Goal: Information Seeking & Learning: Learn about a topic

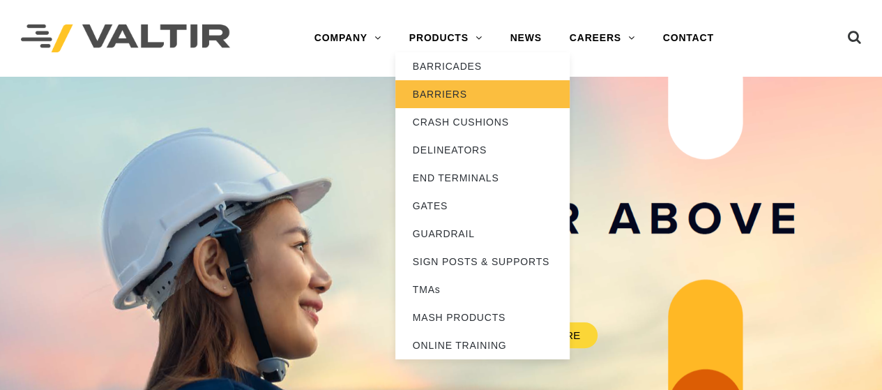
click at [424, 94] on link "BARRIERS" at bounding box center [482, 94] width 174 height 28
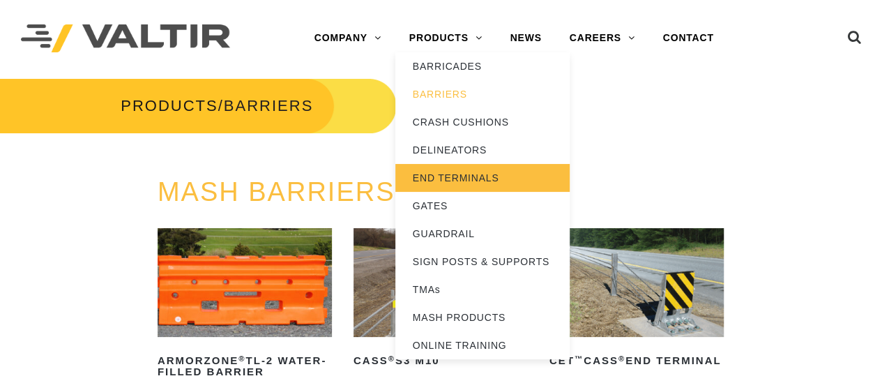
click at [448, 183] on link "END TERMINALS" at bounding box center [482, 178] width 174 height 28
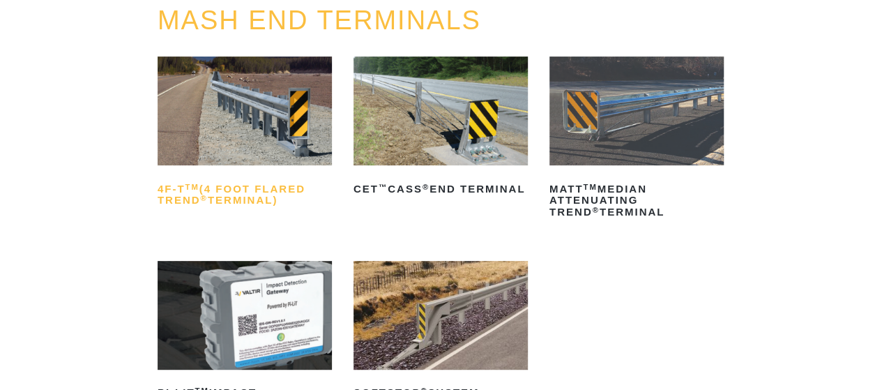
scroll to position [209, 0]
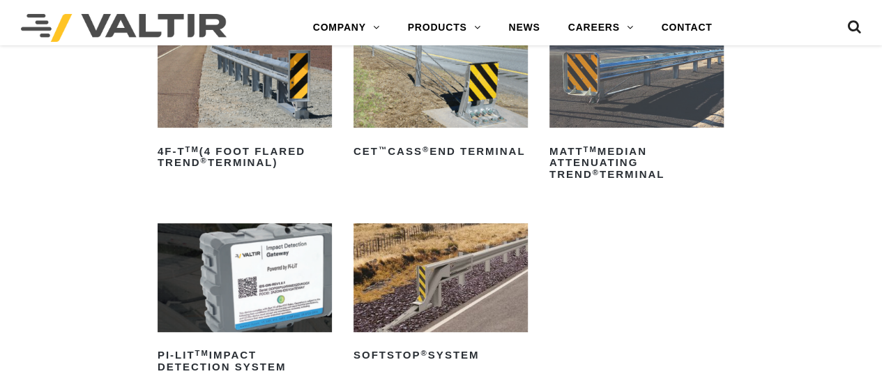
click at [279, 111] on img at bounding box center [245, 73] width 174 height 109
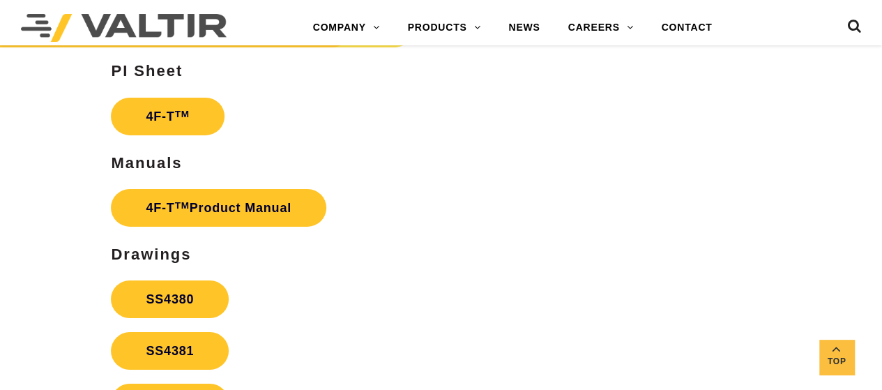
scroll to position [2232, 0]
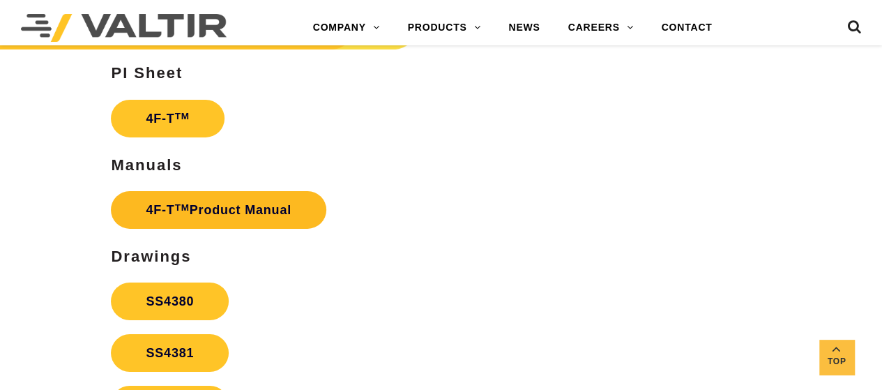
click at [269, 220] on link "4F-T TM Product Manual" at bounding box center [219, 210] width 216 height 38
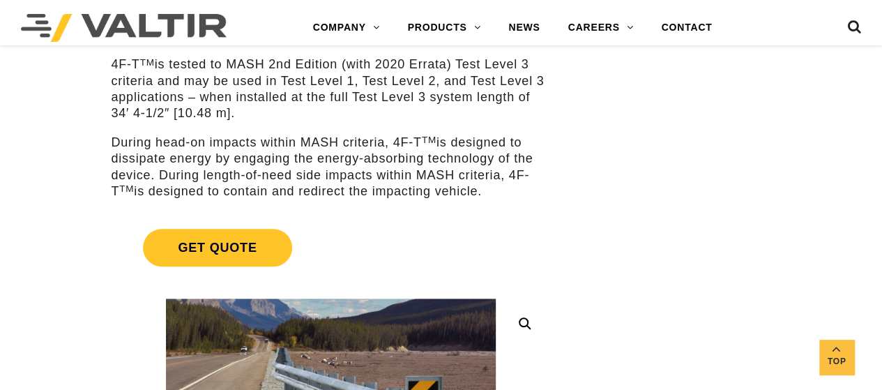
scroll to position [0, 0]
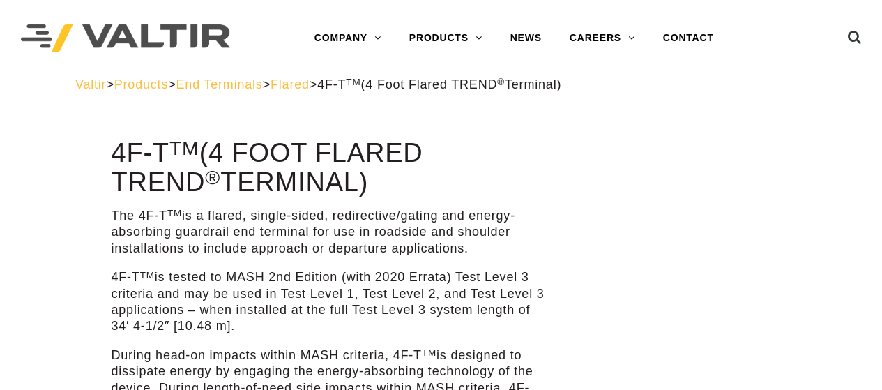
click at [310, 84] on span "Flared" at bounding box center [290, 84] width 39 height 14
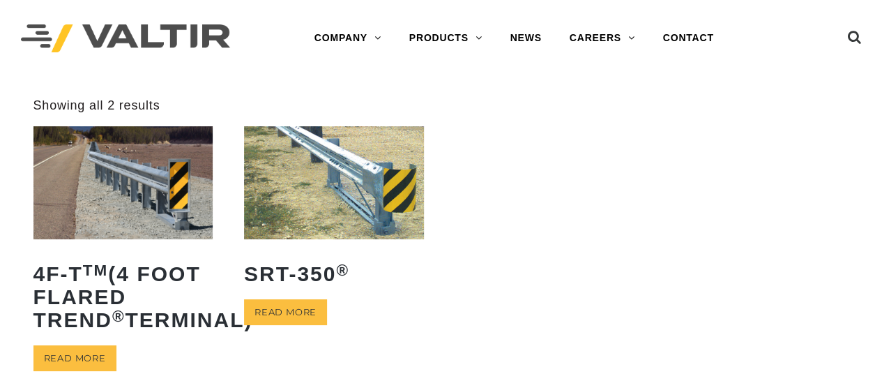
scroll to position [70, 0]
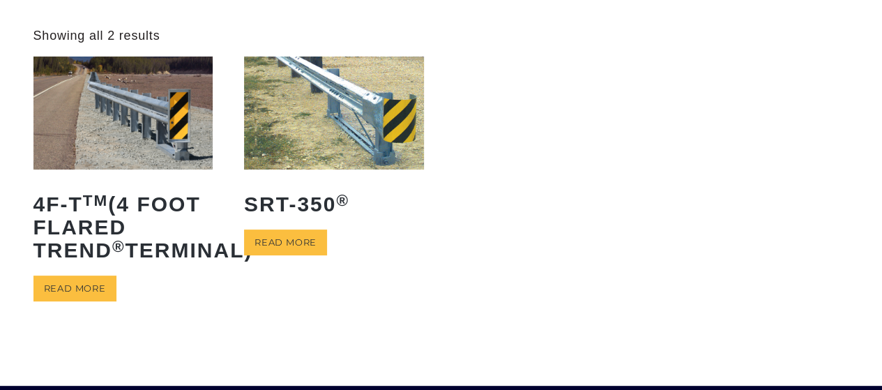
click at [377, 129] on img at bounding box center [334, 112] width 180 height 112
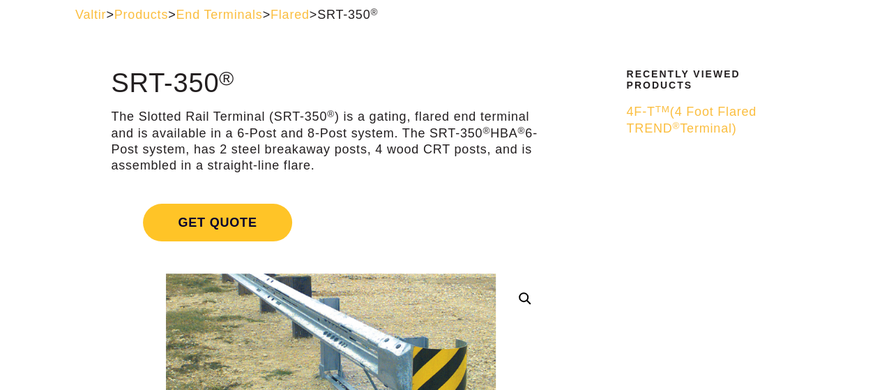
scroll to position [139, 0]
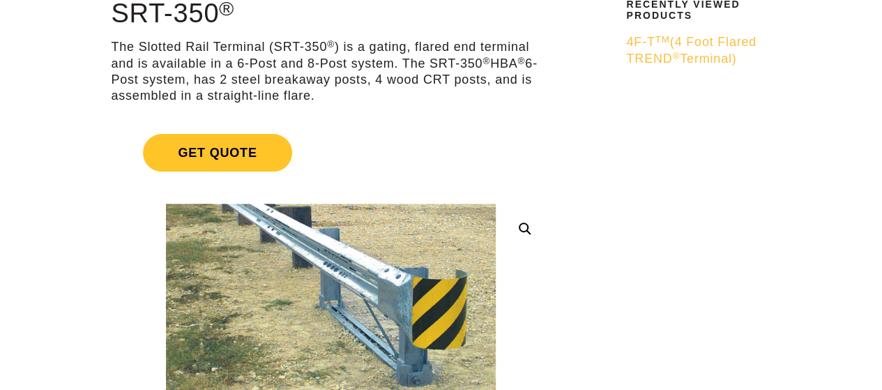
click at [177, 47] on p "The Slotted Rail Terminal (SRT-350 ® ) is a gating, flared end terminal and is …" at bounding box center [330, 72] width 439 height 66
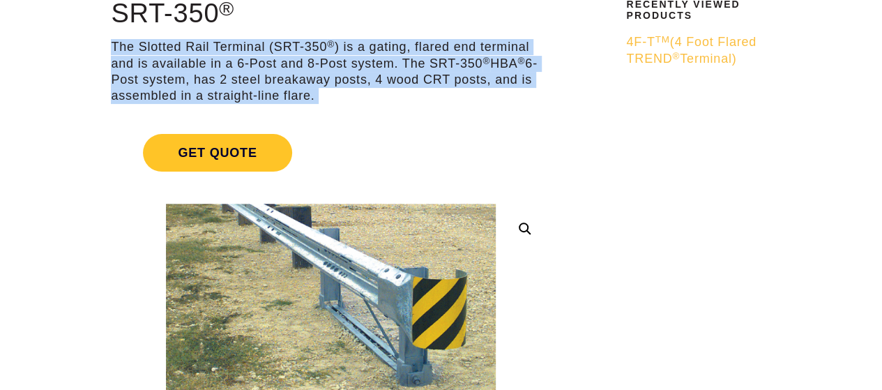
click at [177, 47] on p "The Slotted Rail Terminal (SRT-350 ® ) is a gating, flared end terminal and is …" at bounding box center [330, 72] width 439 height 66
click at [197, 47] on p "The Slotted Rail Terminal (SRT-350 ® ) is a gating, flared end terminal and is …" at bounding box center [330, 72] width 439 height 66
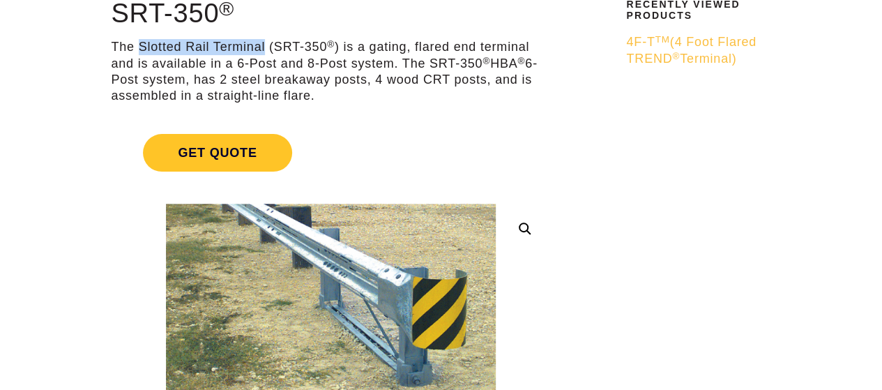
drag, startPoint x: 265, startPoint y: 47, endPoint x: 139, endPoint y: 50, distance: 125.6
click at [139, 50] on p "The Slotted Rail Terminal (SRT-350 ® ) is a gating, flared end terminal and is …" at bounding box center [330, 72] width 439 height 66
copy p "Slotted Rail Terminal"
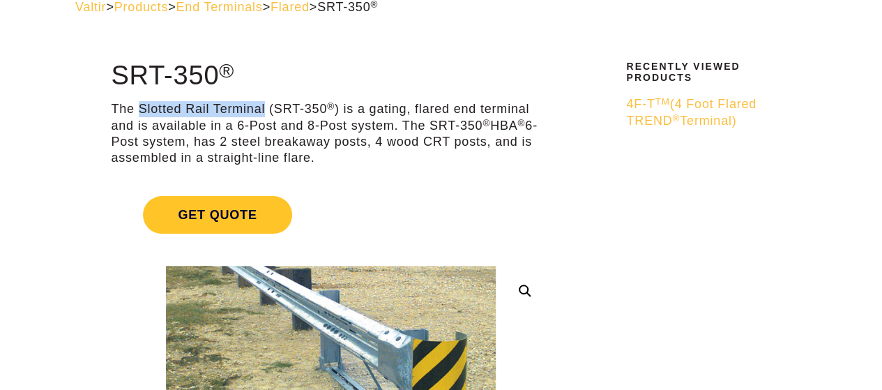
scroll to position [70, 0]
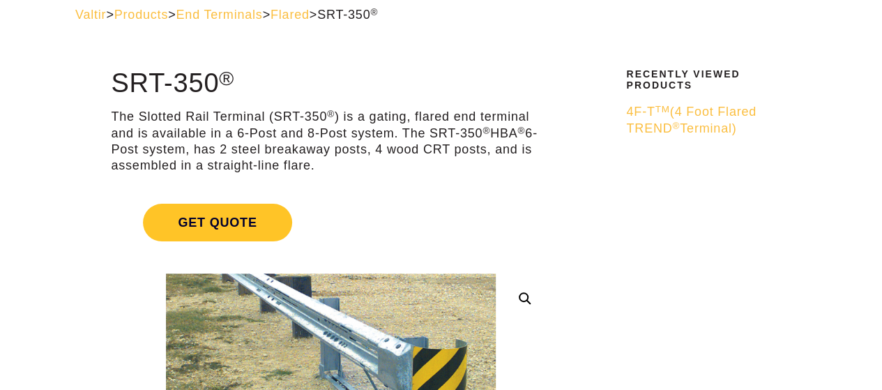
click at [202, 153] on p "The Slotted Rail Terminal (SRT-350 ® ) is a gating, flared end terminal and is …" at bounding box center [330, 142] width 439 height 66
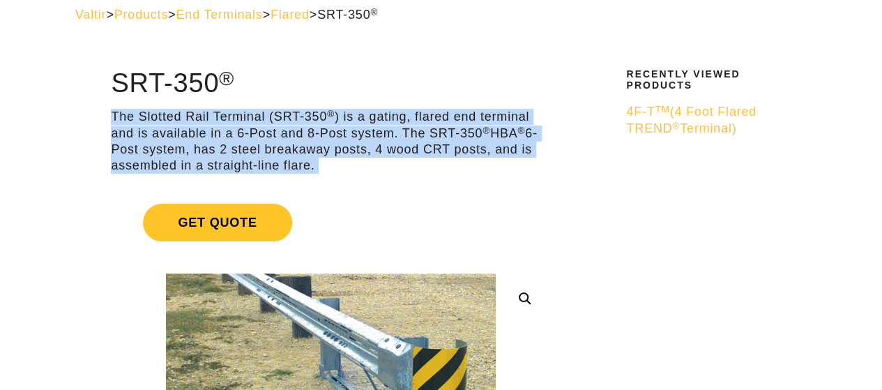
click at [202, 153] on p "The Slotted Rail Terminal (SRT-350 ® ) is a gating, flared end terminal and is …" at bounding box center [330, 142] width 439 height 66
copy div "**********"
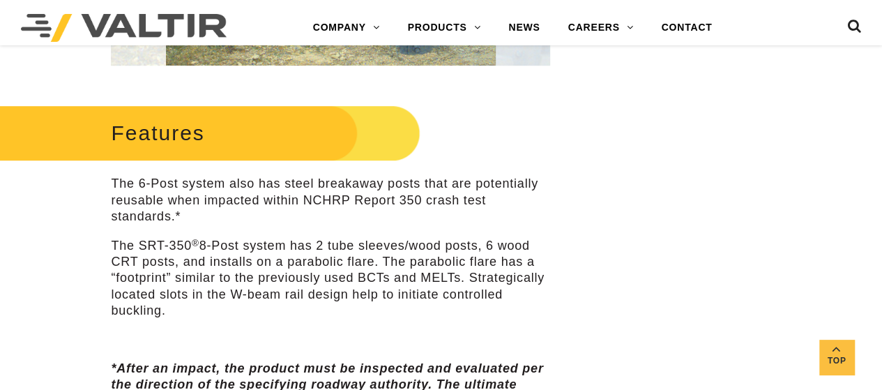
scroll to position [488, 0]
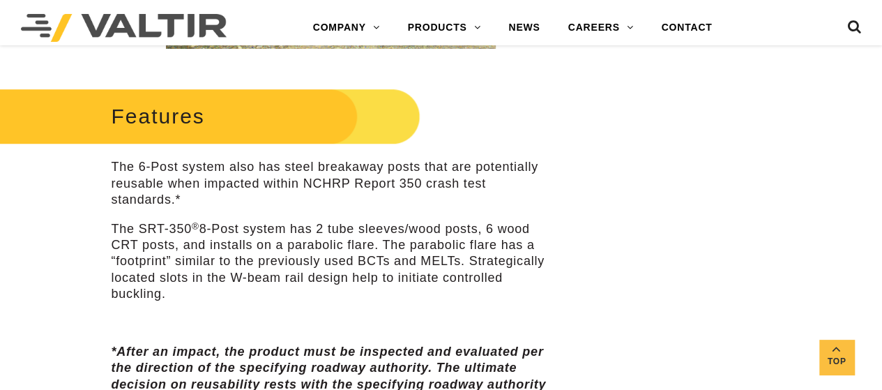
click at [196, 178] on p "The 6-Post system also has steel breakaway posts that are potentially reusable …" at bounding box center [330, 183] width 439 height 49
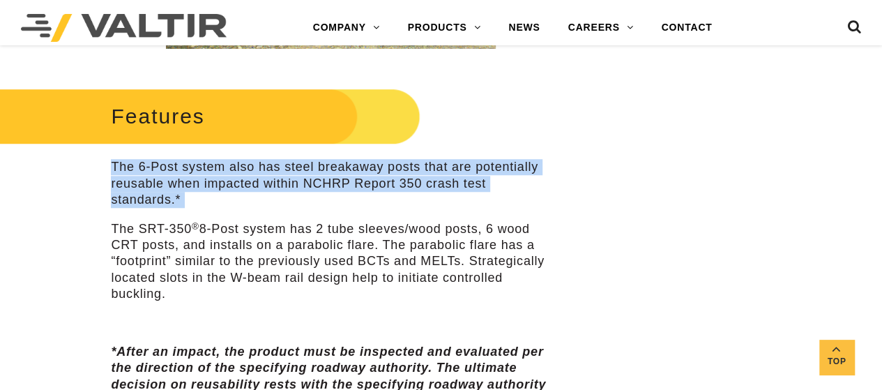
click at [196, 178] on p "The 6-Post system also has steel breakaway posts that are potentially reusable …" at bounding box center [330, 183] width 439 height 49
copy div "The 6-Post system also has steel breakaway posts that are potentially reusable …"
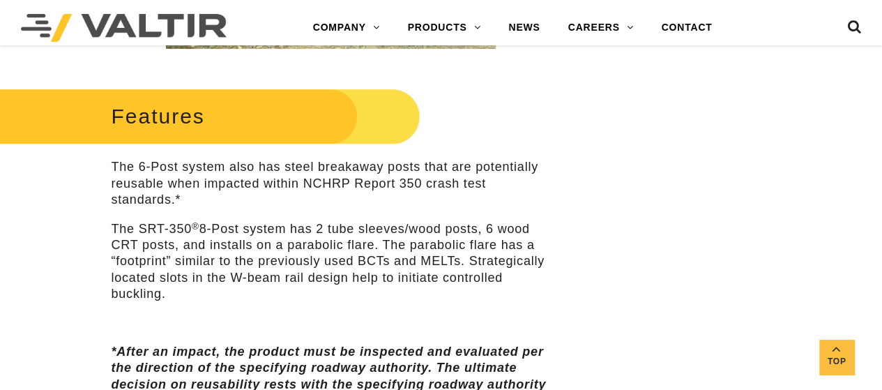
click at [202, 238] on p "The SRT-350 ® 8-Post system has 2 tube sleeves/wood posts, 6 wood CRT posts, an…" at bounding box center [330, 262] width 439 height 82
click at [179, 190] on p "The 6-Post system also has steel breakaway posts that are potentially reusable …" at bounding box center [330, 183] width 439 height 49
click at [179, 180] on p "The 6-Post system also has steel breakaway posts that are potentially reusable …" at bounding box center [330, 183] width 439 height 49
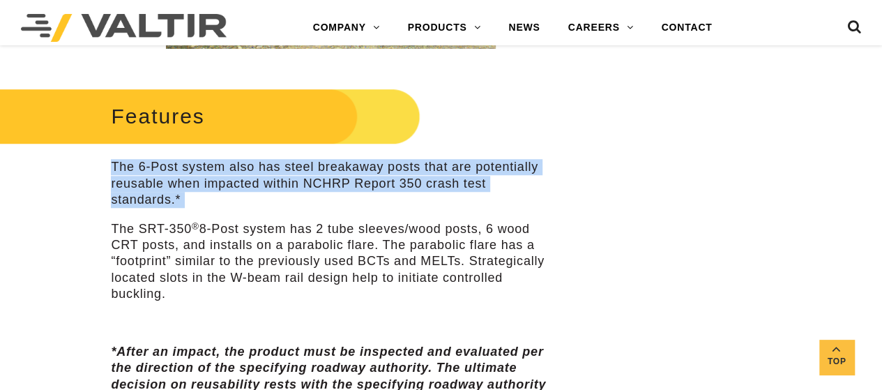
click at [179, 180] on p "The 6-Post system also has steel breakaway posts that are potentially reusable …" at bounding box center [330, 183] width 439 height 49
copy div "The 6-Post system also has steel breakaway posts that are potentially reusable …"
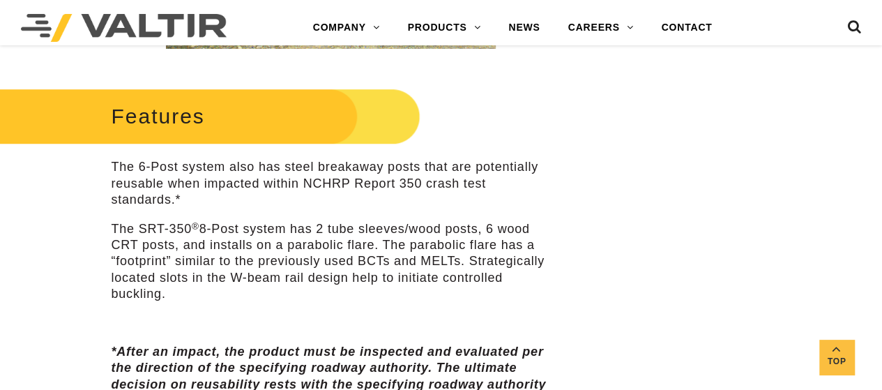
click at [273, 250] on p "The SRT-350 ® 8-Post system has 2 tube sleeves/wood posts, 6 wood CRT posts, an…" at bounding box center [330, 262] width 439 height 82
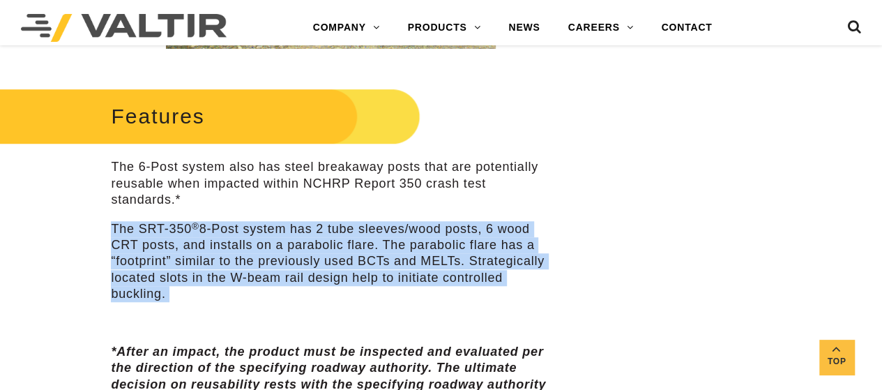
click at [273, 250] on p "The SRT-350 ® 8-Post system has 2 tube sleeves/wood posts, 6 wood CRT posts, an…" at bounding box center [330, 262] width 439 height 82
copy div "The SRT-350 ® 8-Post system has 2 tube sleeves/wood posts, 6 wood CRT posts, an…"
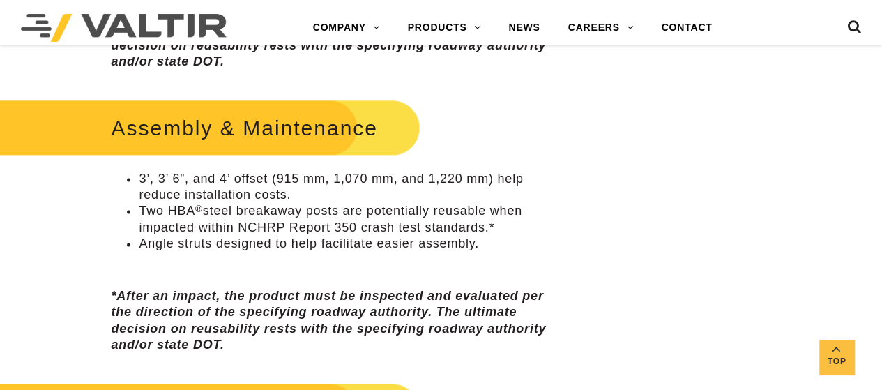
scroll to position [837, 0]
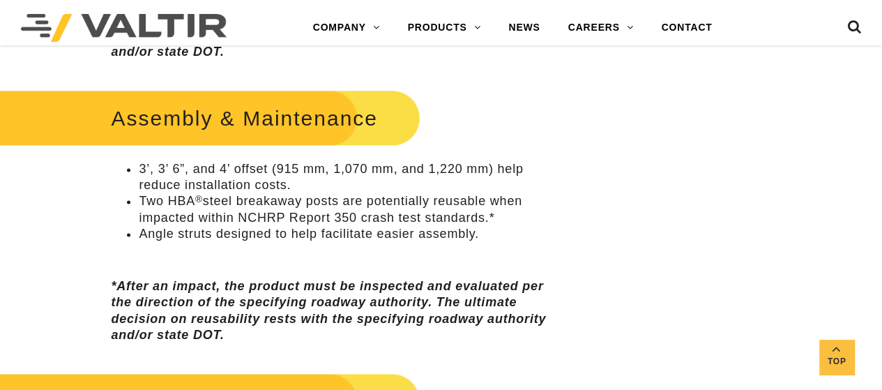
click at [159, 180] on li "3’, 3’ 6”, and 4’ offset (915 mm, 1,070 mm, and 1,220 mm) help reduce installat…" at bounding box center [344, 177] width 411 height 33
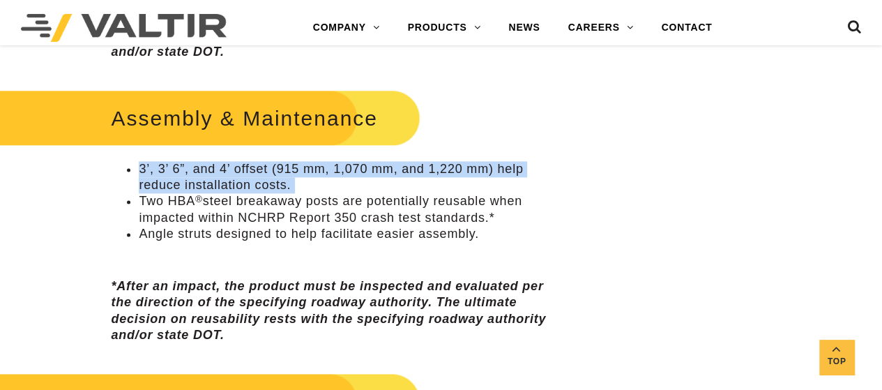
click at [159, 180] on li "3’, 3’ 6”, and 4’ offset (915 mm, 1,070 mm, and 1,220 mm) help reduce installat…" at bounding box center [344, 177] width 411 height 33
copy ul "3’, 3’ 6”, and 4’ offset (915 mm, 1,070 mm, and 1,220 mm) help reduce installat…"
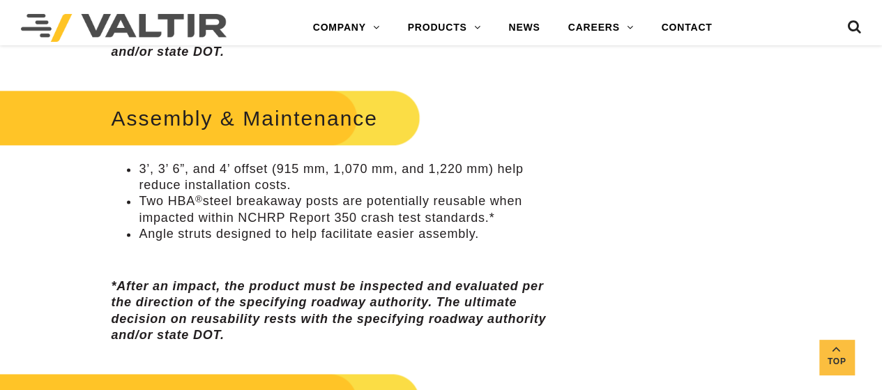
click at [218, 206] on li "Two HBA ® steel breakaway posts are potentially reusable when impacted within N…" at bounding box center [344, 209] width 411 height 33
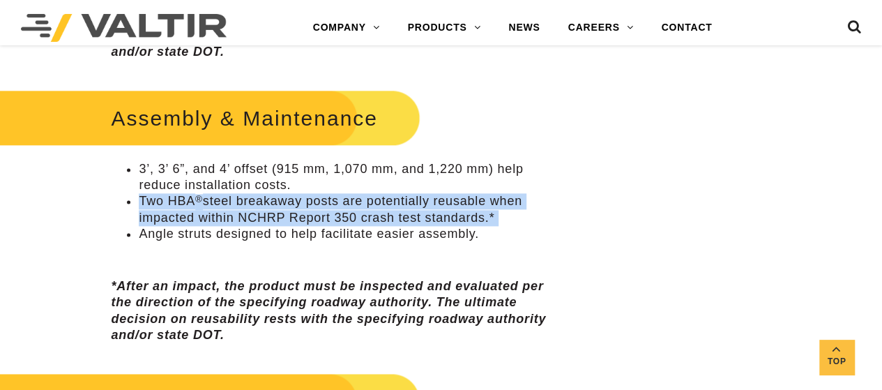
click at [218, 206] on li "Two HBA ® steel breakaway posts are potentially reusable when impacted within N…" at bounding box center [344, 209] width 411 height 33
copy ul "Two HBA ® steel breakaway posts are potentially reusable when impacted within N…"
click at [185, 231] on li "Angle struts designed to help facilitate easier assembly." at bounding box center [344, 234] width 411 height 16
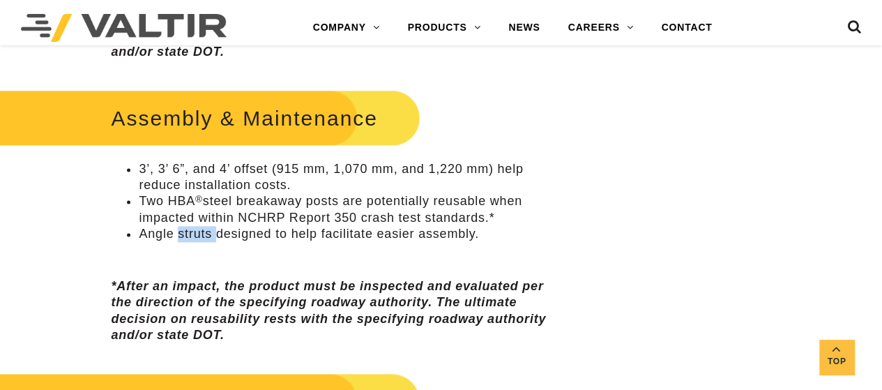
click at [185, 231] on li "Angle struts designed to help facilitate easier assembly." at bounding box center [344, 234] width 411 height 16
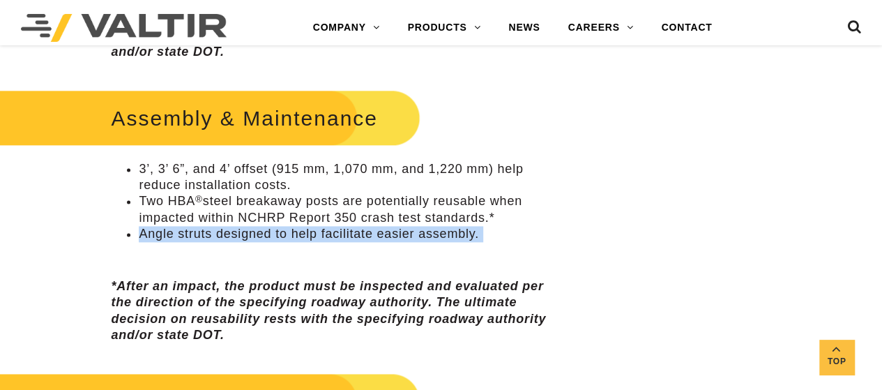
click at [185, 231] on li "Angle struts designed to help facilitate easier assembly." at bounding box center [344, 234] width 411 height 16
copy div "Angle struts designed to help facilitate easier assembly."
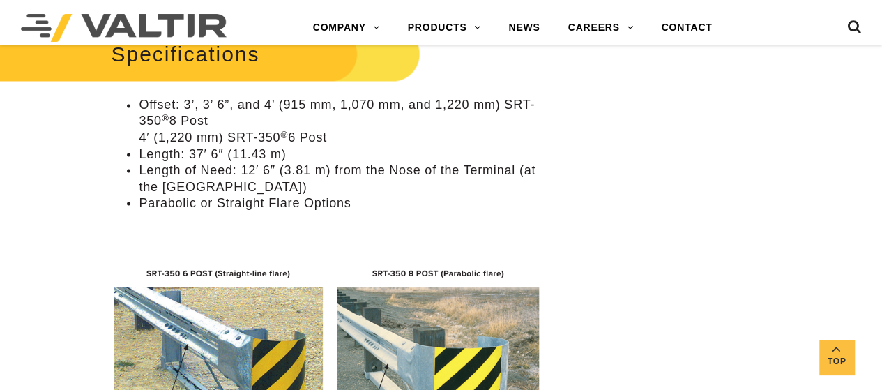
scroll to position [1186, 0]
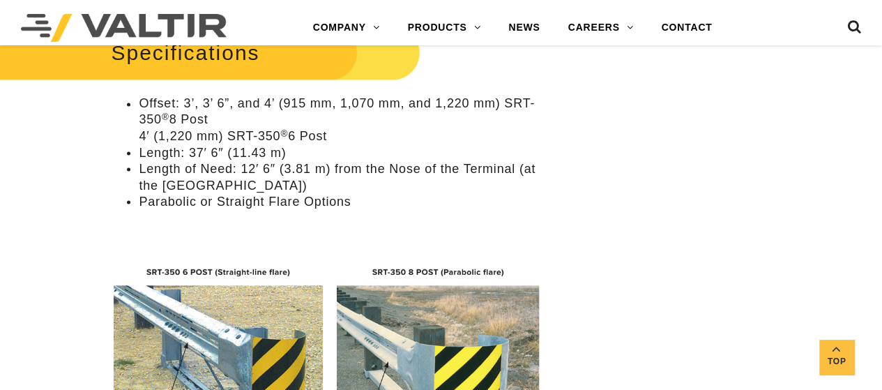
click at [188, 122] on li "Offset: 3’, 3’ 6”, and 4’ (915 mm, 1,070 mm, and 1,220 mm) SRT-350 ® 8 Post 4′ …" at bounding box center [344, 120] width 411 height 49
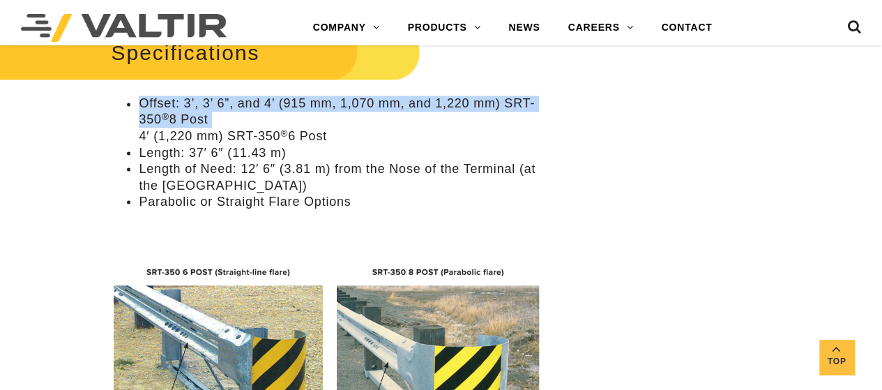
click at [188, 122] on li "Offset: 3’, 3’ 6”, and 4’ (915 mm, 1,070 mm, and 1,220 mm) SRT-350 ® 8 Post 4′ …" at bounding box center [344, 120] width 411 height 49
copy li "Offset: 3’, 3’ 6”, and 4’ (915 mm, 1,070 mm, and 1,220 mm) SRT-350 ® 8 Post"
click at [198, 135] on li "Offset: 3’, 3’ 6”, and 4’ (915 mm, 1,070 mm, and 1,220 mm) SRT-350 ® 8 Post 4′ …" at bounding box center [344, 120] width 411 height 49
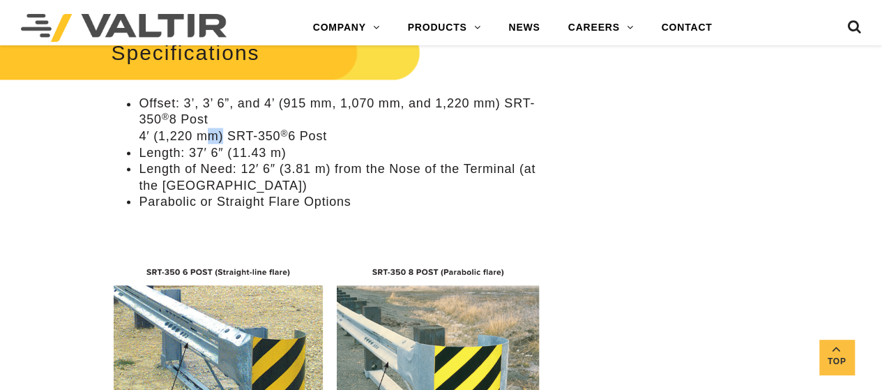
click at [198, 135] on li "Offset: 3’, 3’ 6”, and 4’ (915 mm, 1,070 mm, and 1,220 mm) SRT-350 ® 8 Post 4′ …" at bounding box center [344, 120] width 411 height 49
copy ul "4′ (1,220 mm) SRT-350 ® 6 Post"
click at [147, 150] on li "Length: 37′ 6″ (11.43 m)" at bounding box center [344, 152] width 411 height 16
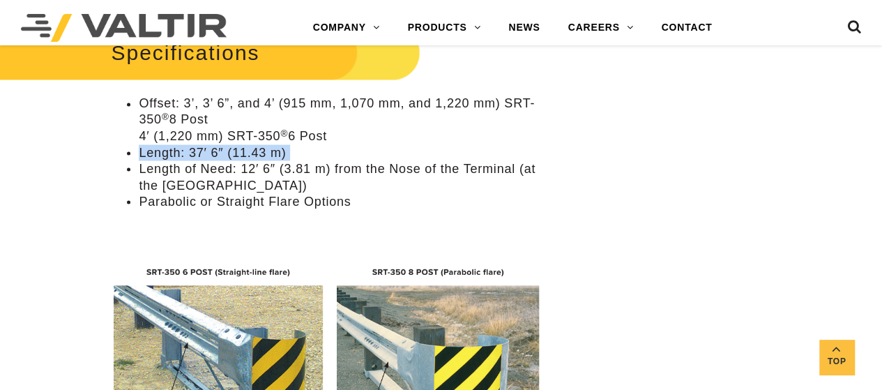
click at [147, 150] on li "Length: 37′ 6″ (11.43 m)" at bounding box center [344, 152] width 411 height 16
click at [230, 164] on li "Length of Need: 12′ 6″ (3.81 m) from the Nose of the Terminal (at the 3rd Post)" at bounding box center [344, 176] width 411 height 33
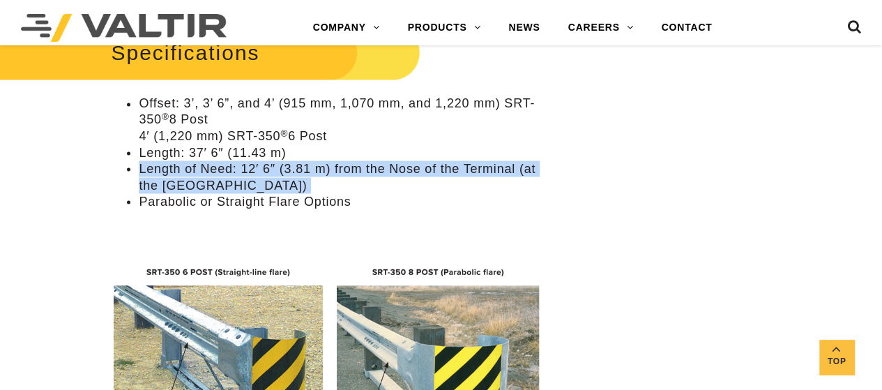
click at [230, 164] on li "Length of Need: 12′ 6″ (3.81 m) from the Nose of the Terminal (at the 3rd Post)" at bounding box center [344, 176] width 411 height 33
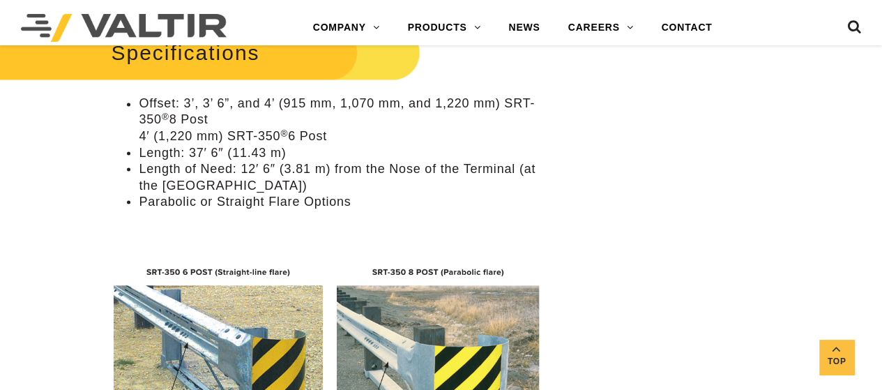
click at [254, 198] on li "Parabolic or Straight Flare Options" at bounding box center [344, 201] width 411 height 16
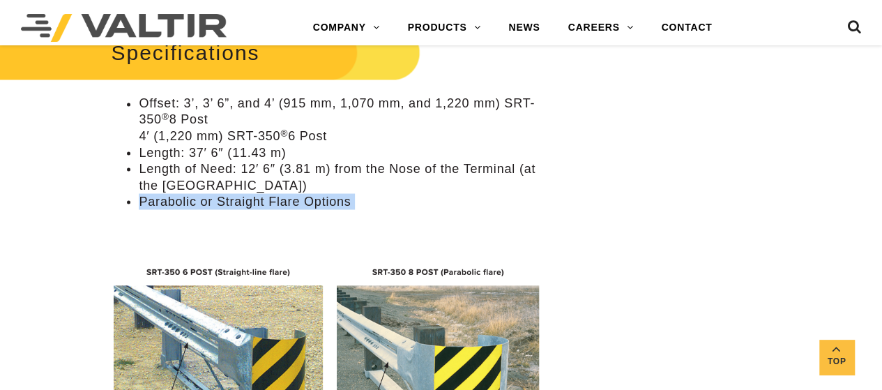
click at [254, 198] on li "Parabolic or Straight Flare Options" at bounding box center [344, 201] width 411 height 16
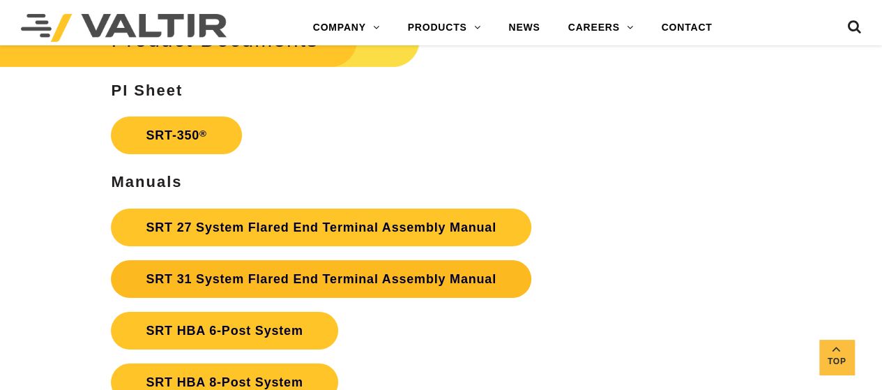
scroll to position [2371, 0]
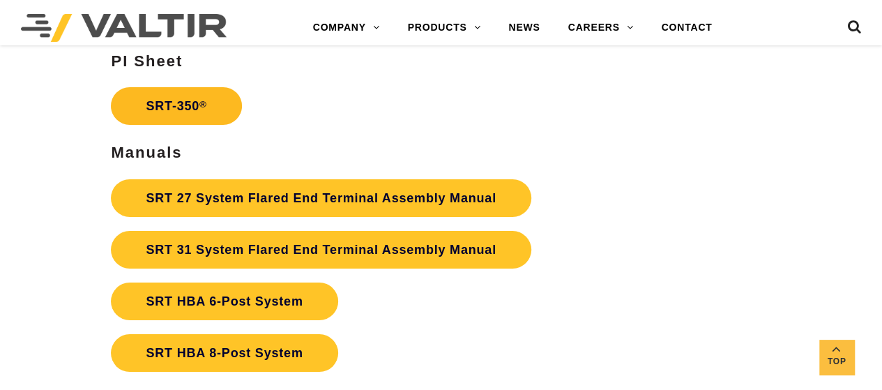
click at [208, 107] on link "SRT-350 ®" at bounding box center [176, 106] width 130 height 38
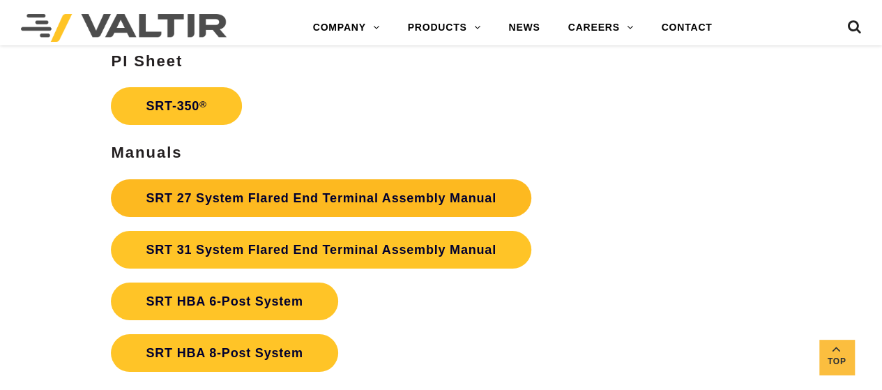
click at [222, 197] on link "SRT 27 System Flared End Terminal Assembly Manual" at bounding box center [321, 198] width 420 height 38
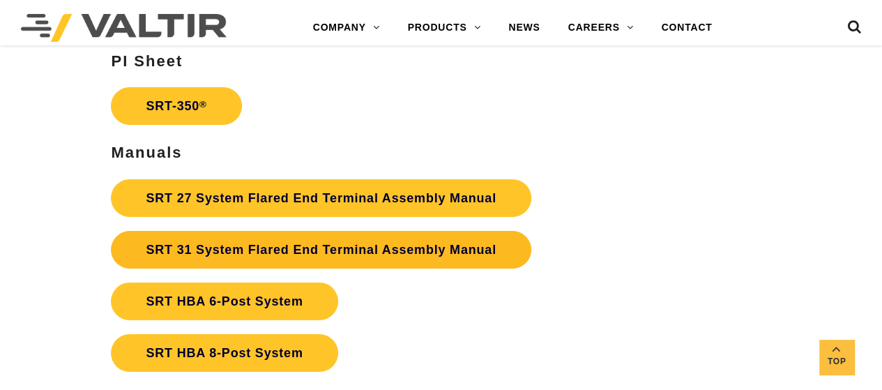
click at [222, 249] on link "SRT 31 System Flared End Terminal Assembly Manual" at bounding box center [321, 250] width 420 height 38
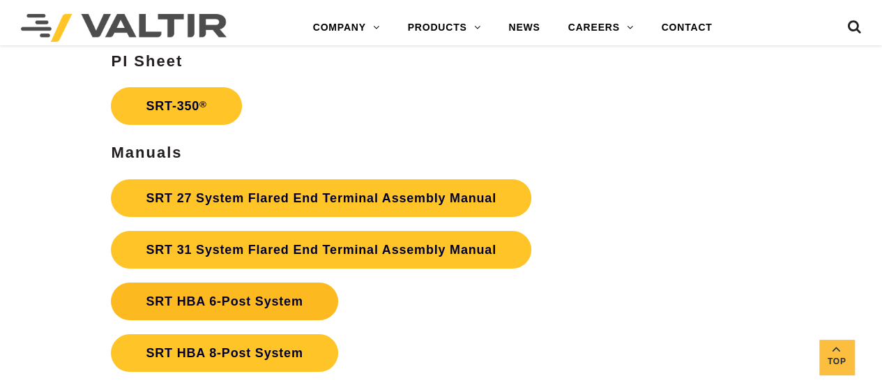
click at [222, 299] on strong "SRT HBA 6-Post System" at bounding box center [224, 301] width 157 height 14
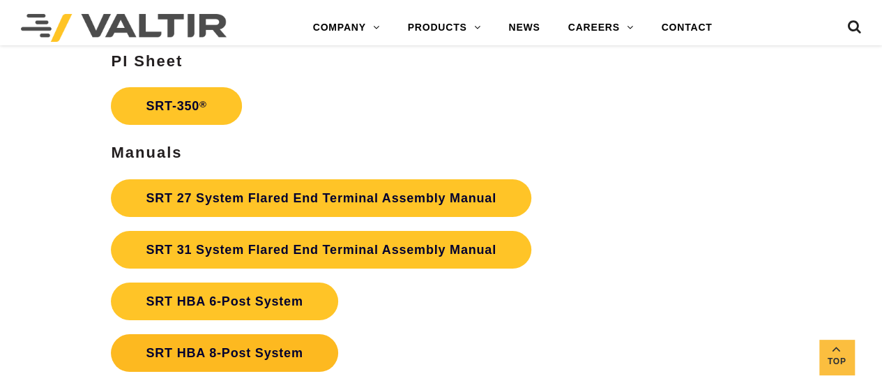
click at [222, 354] on link "SRT HBA 8-Post System" at bounding box center [224, 353] width 227 height 38
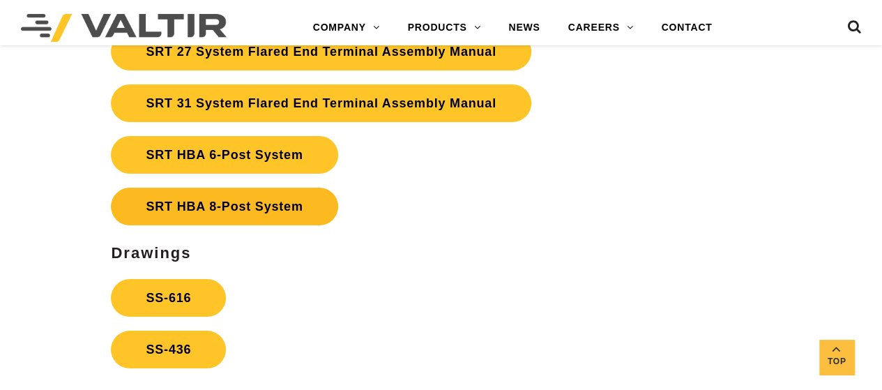
scroll to position [2581, 0]
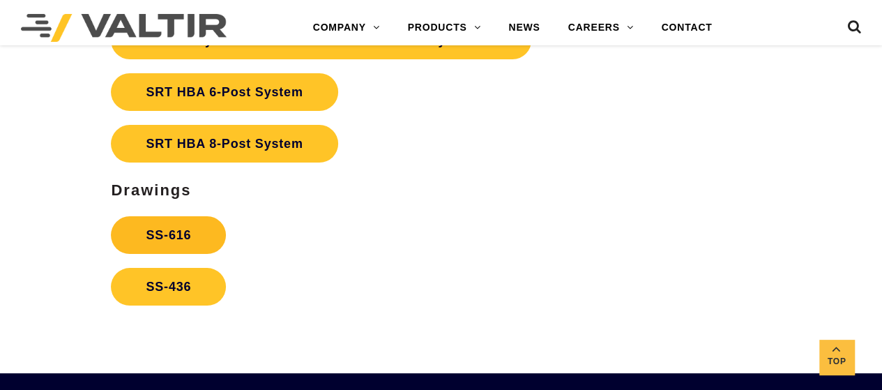
click at [197, 234] on link "SS-616" at bounding box center [168, 235] width 115 height 38
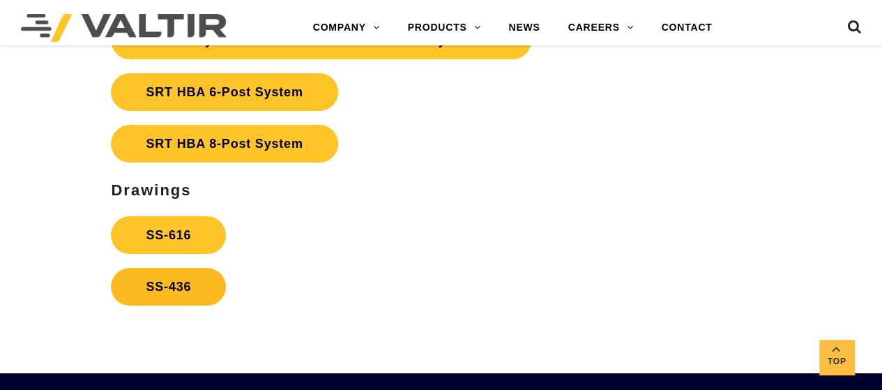
click at [190, 277] on link "SS-436" at bounding box center [168, 287] width 115 height 38
click at [337, 266] on p "SS-616 SS-436" at bounding box center [330, 260] width 439 height 103
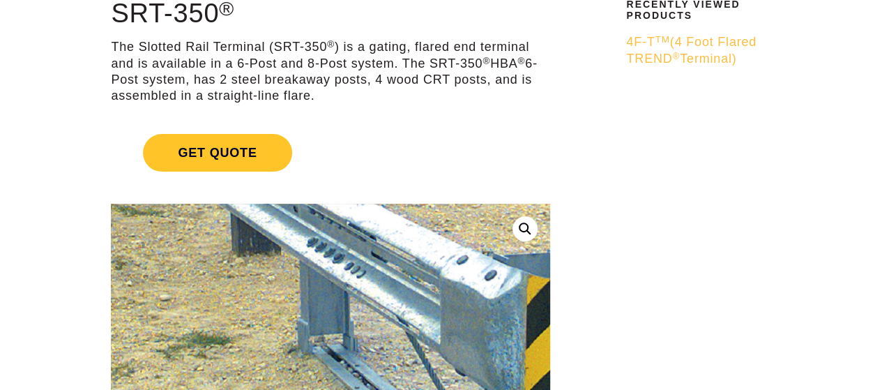
scroll to position [0, 0]
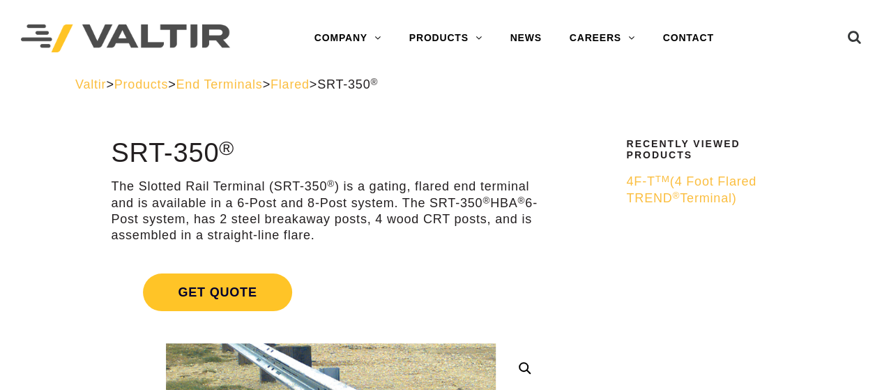
click at [310, 85] on span "Flared" at bounding box center [290, 84] width 39 height 14
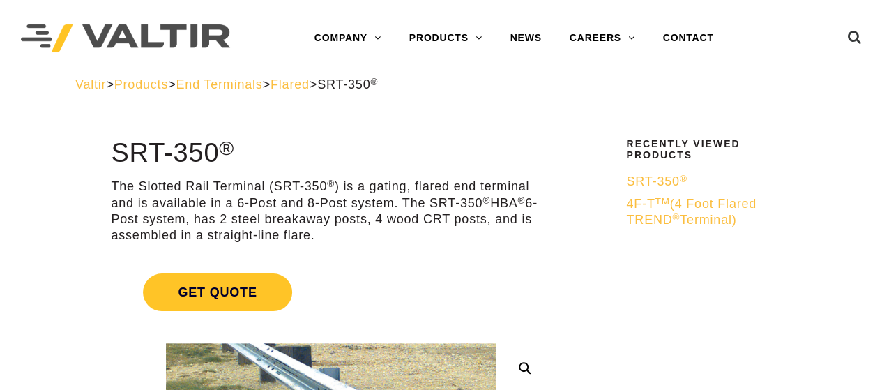
click at [259, 93] on div "Valtir > Products > End Terminals > Flared > SRT-350 ®" at bounding box center [441, 95] width 753 height 37
click at [260, 86] on span "End Terminals" at bounding box center [219, 84] width 86 height 14
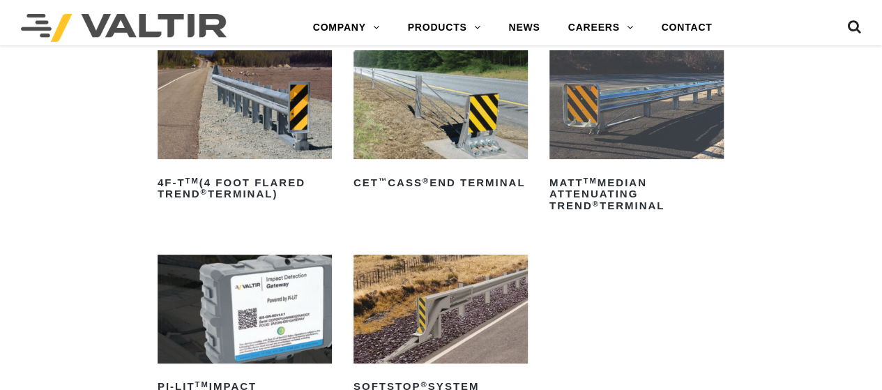
scroll to position [209, 0]
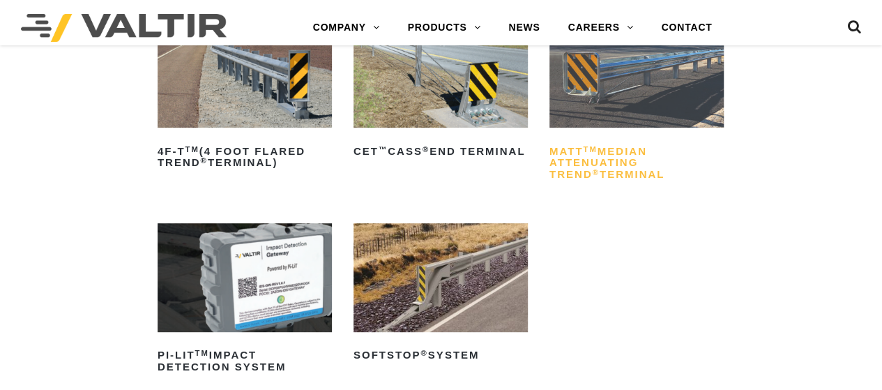
click at [575, 164] on h2 "MATT TM Median Attenuating TREND ® Terminal" at bounding box center [637, 162] width 174 height 45
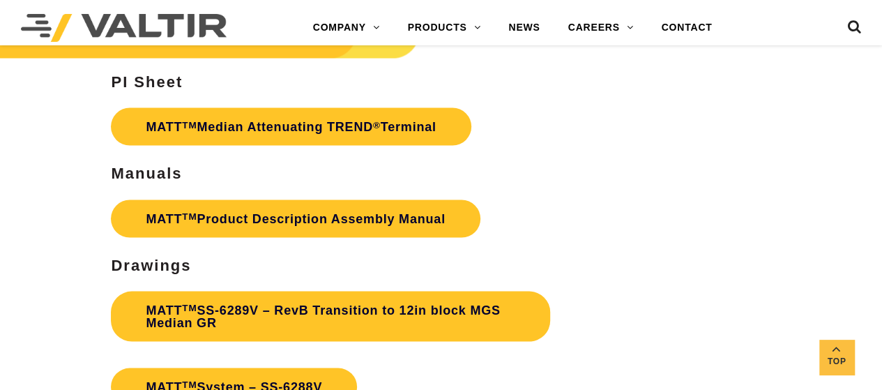
scroll to position [3854, 0]
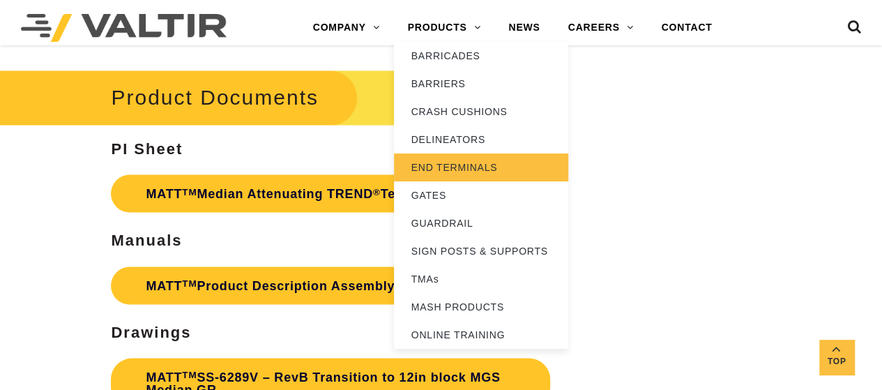
click at [455, 172] on link "END TERMINALS" at bounding box center [481, 167] width 174 height 28
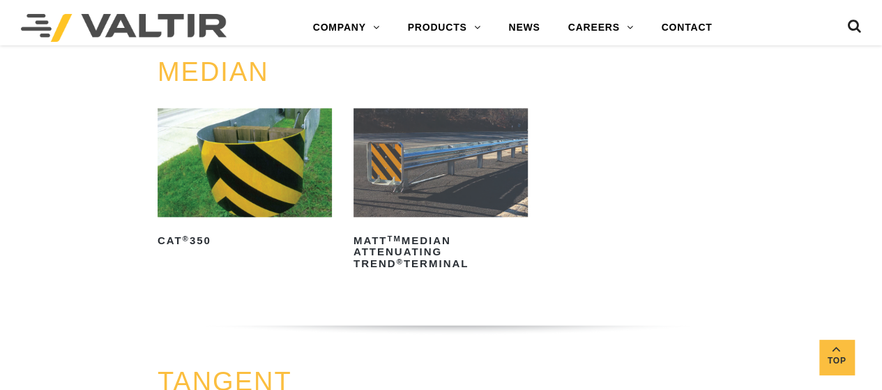
scroll to position [628, 0]
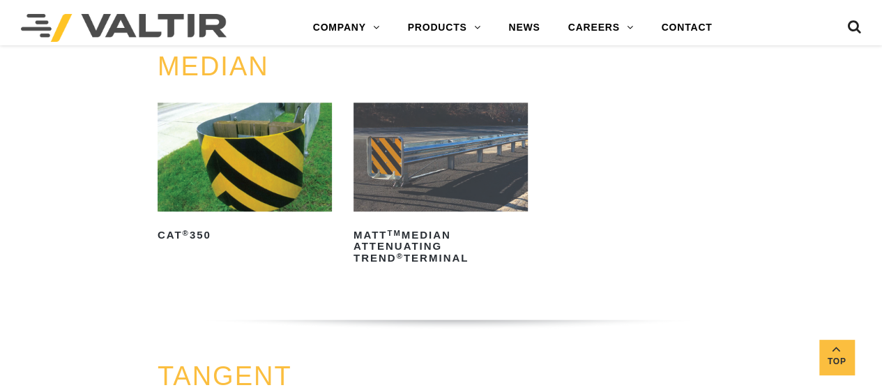
click at [263, 172] on img at bounding box center [245, 157] width 174 height 109
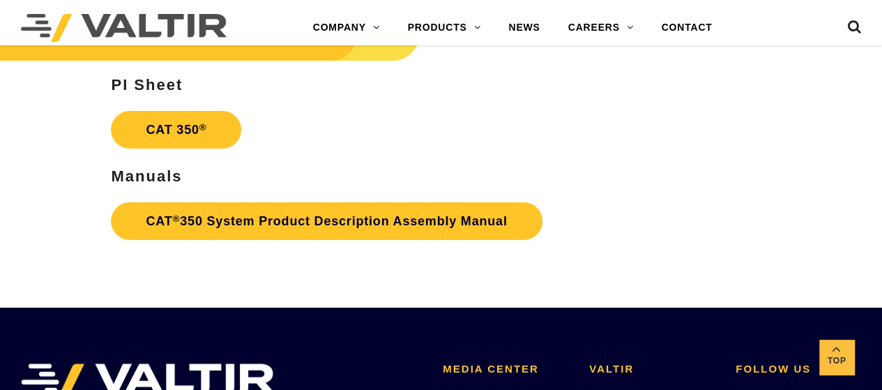
scroll to position [2479, 0]
